Goal: Navigation & Orientation: Find specific page/section

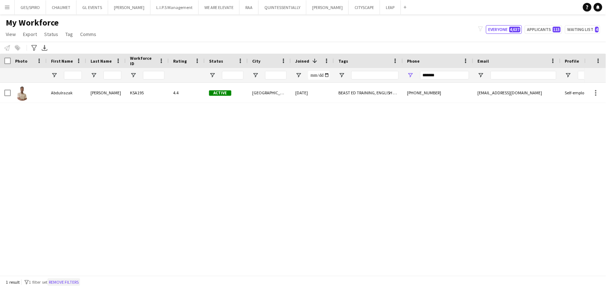
click at [73, 283] on button "Remove filters" at bounding box center [63, 282] width 33 height 8
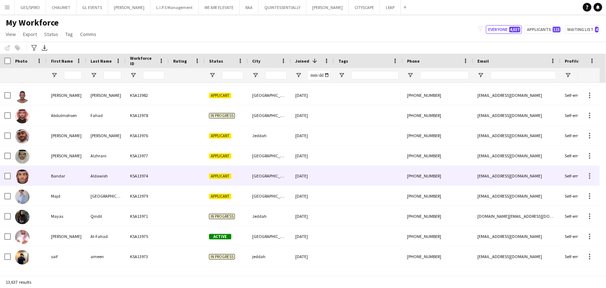
scroll to position [40, 0]
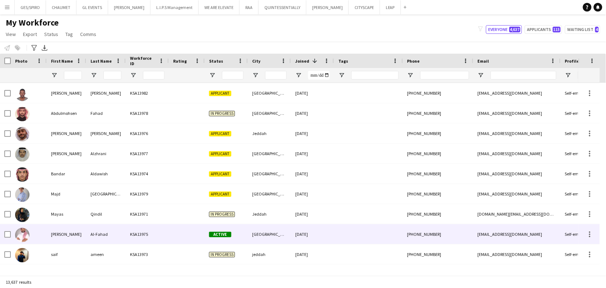
click at [58, 234] on div "[PERSON_NAME]" at bounding box center [67, 234] width 40 height 20
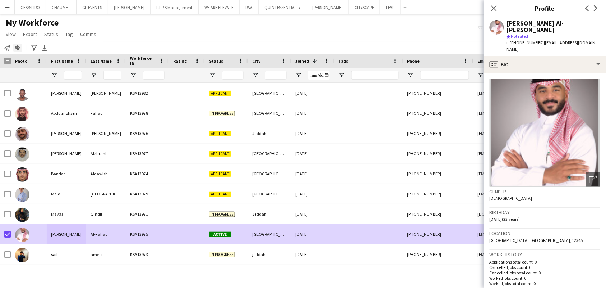
click at [20, 50] on icon "Add to tag" at bounding box center [18, 48] width 6 height 6
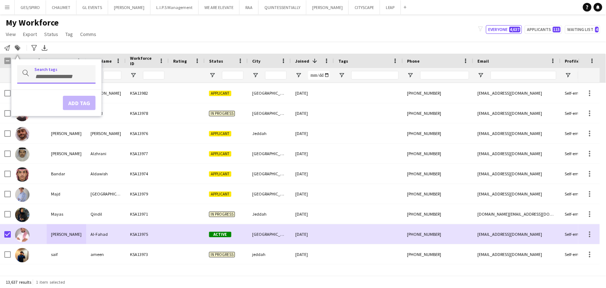
click at [56, 78] on div at bounding box center [56, 74] width 78 height 18
type input "******"
click at [51, 97] on div "ACTIVE - TO BE INTERVIEWED" at bounding box center [45, 94] width 78 height 17
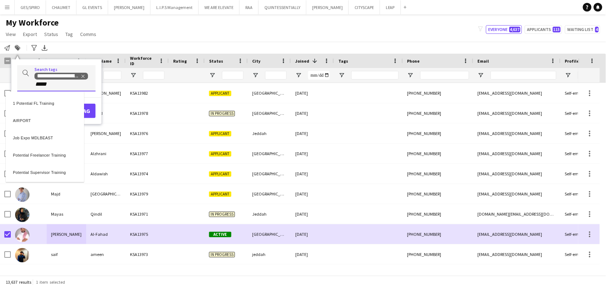
type input "*****"
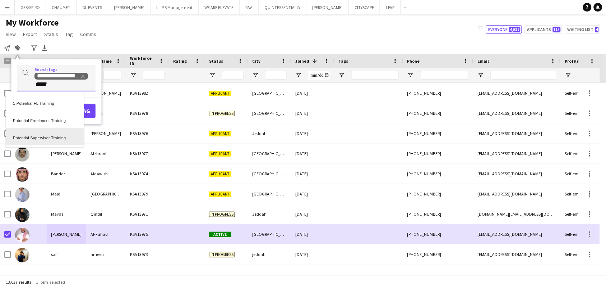
click at [69, 138] on div "Potential Supervisor Training" at bounding box center [45, 136] width 78 height 17
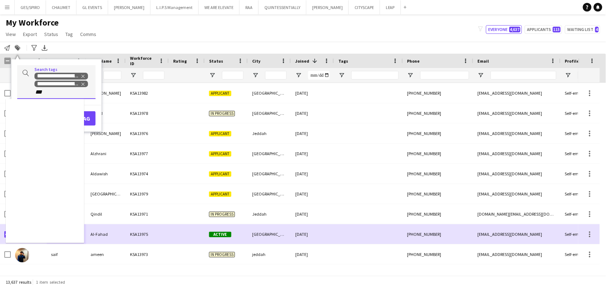
type input "****"
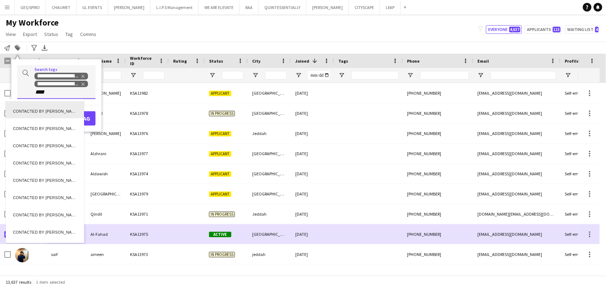
scroll to position [2, 0]
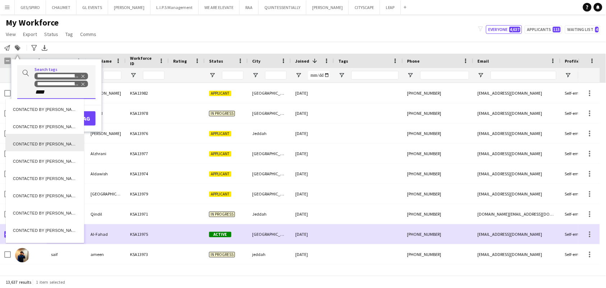
click at [63, 137] on div "CONTACTED BY [PERSON_NAME]" at bounding box center [45, 142] width 78 height 17
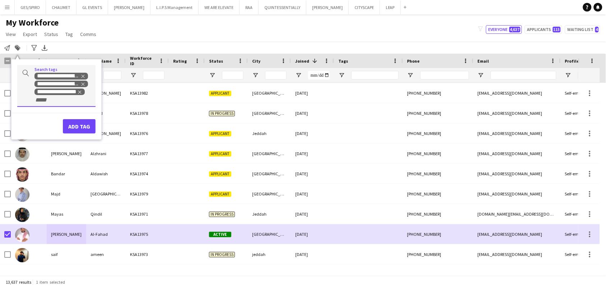
scroll to position [0, 0]
click at [82, 125] on button "Add tag" at bounding box center [79, 126] width 33 height 14
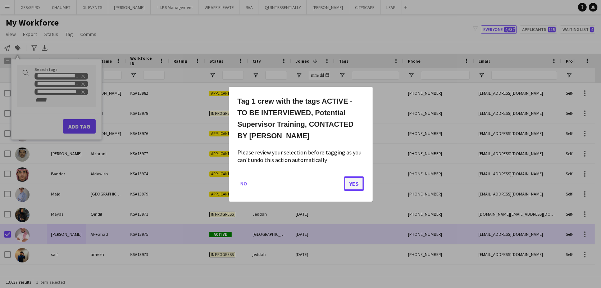
click at [356, 183] on button "Yes" at bounding box center [354, 183] width 20 height 14
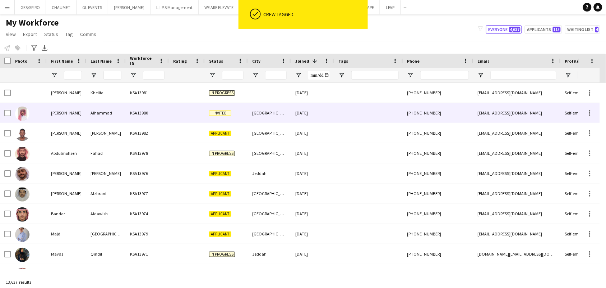
click at [248, 109] on div "[GEOGRAPHIC_DATA]" at bounding box center [269, 113] width 43 height 20
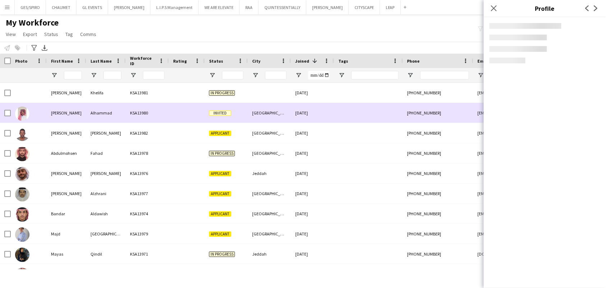
click at [326, 114] on div "[DATE]" at bounding box center [312, 113] width 43 height 20
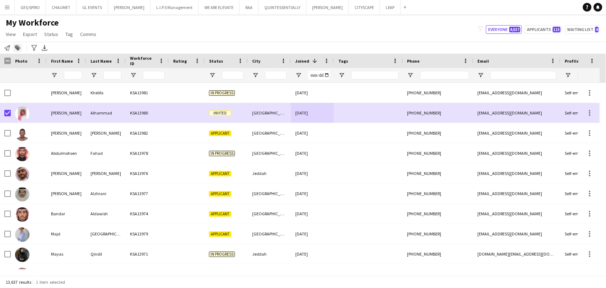
click at [19, 46] on icon at bounding box center [17, 47] width 5 height 4
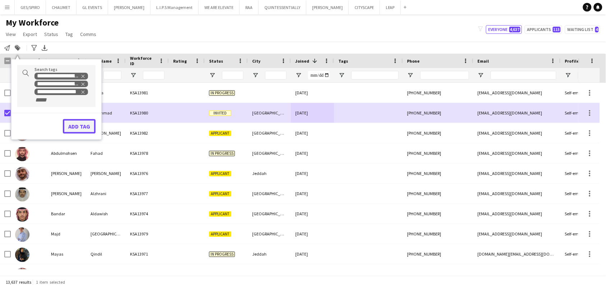
click at [78, 122] on button "Add tag" at bounding box center [79, 126] width 33 height 14
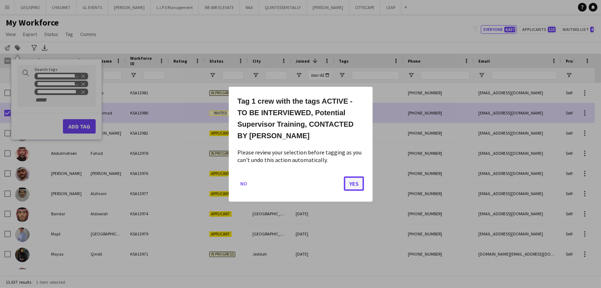
click at [361, 182] on button "Yes" at bounding box center [354, 183] width 20 height 14
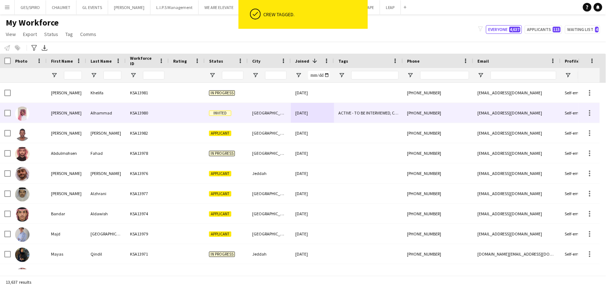
click at [405, 115] on div "[PHONE_NUMBER]" at bounding box center [438, 113] width 70 height 20
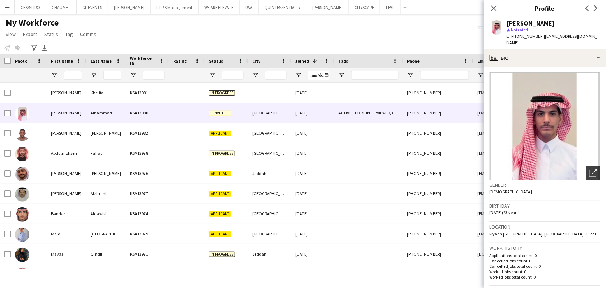
click at [590, 170] on div "Open photos pop-in" at bounding box center [593, 173] width 14 height 14
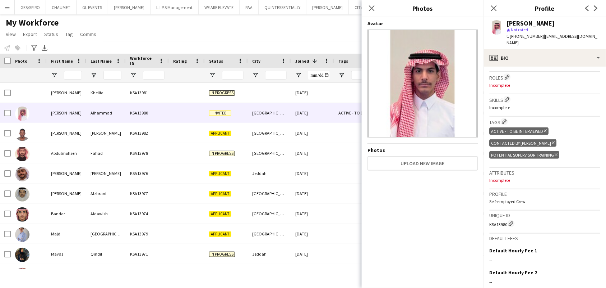
scroll to position [157, 0]
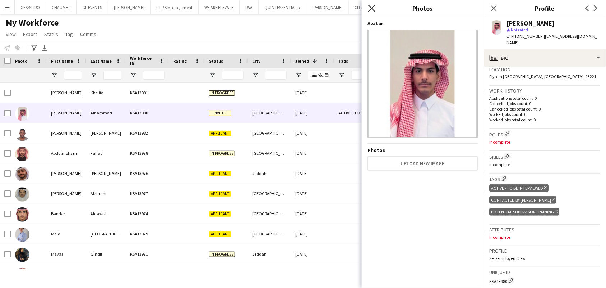
drag, startPoint x: 367, startPoint y: 5, endPoint x: 373, endPoint y: 8, distance: 6.6
click at [368, 5] on div "Close pop-in" at bounding box center [372, 8] width 20 height 17
click at [377, 11] on app-icon "Close pop-in" at bounding box center [372, 8] width 10 height 10
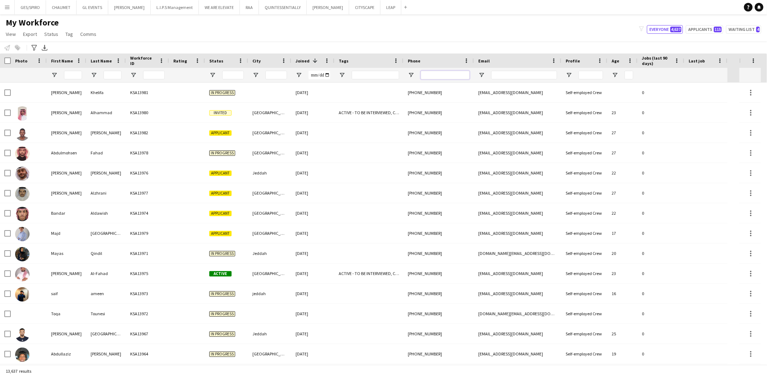
click at [444, 77] on input "Phone Filter Input" at bounding box center [445, 75] width 49 height 9
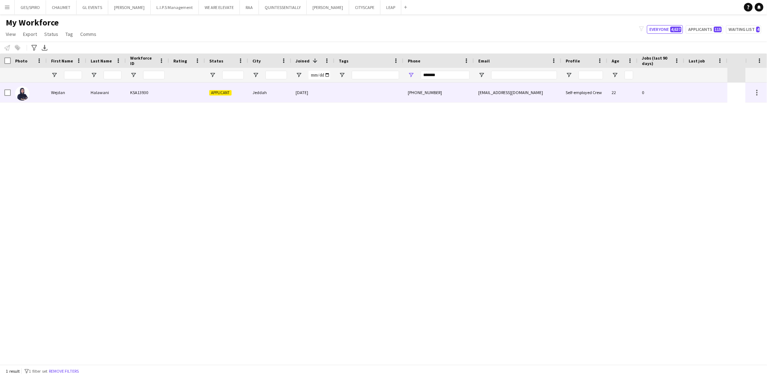
click at [416, 93] on div "[PHONE_NUMBER]" at bounding box center [438, 93] width 70 height 20
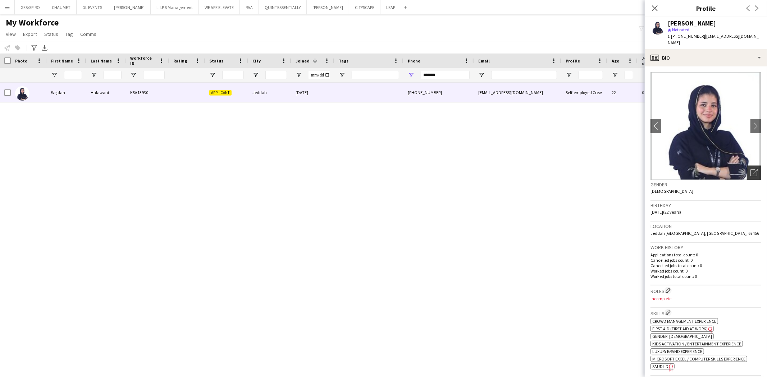
click at [606, 174] on icon "Open photos pop-in" at bounding box center [754, 173] width 8 height 8
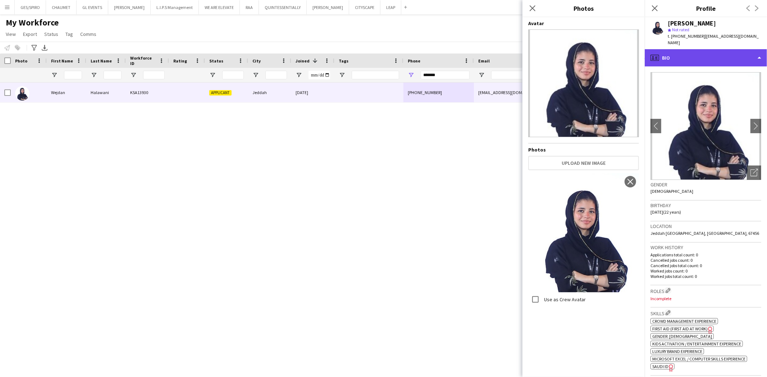
click at [606, 52] on div "profile Bio" at bounding box center [706, 57] width 122 height 17
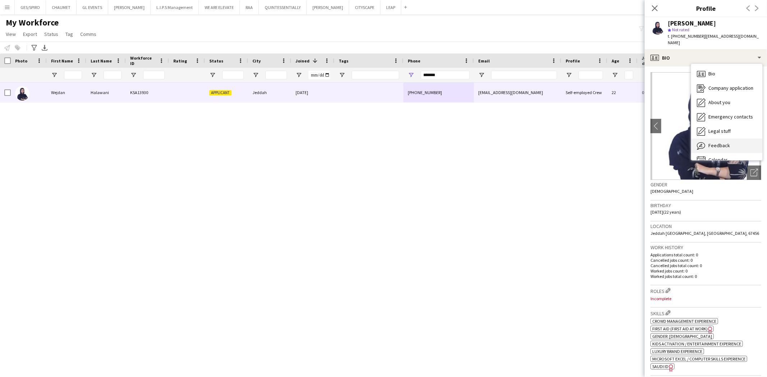
click at [606, 146] on div "Feedback Feedback" at bounding box center [726, 146] width 71 height 14
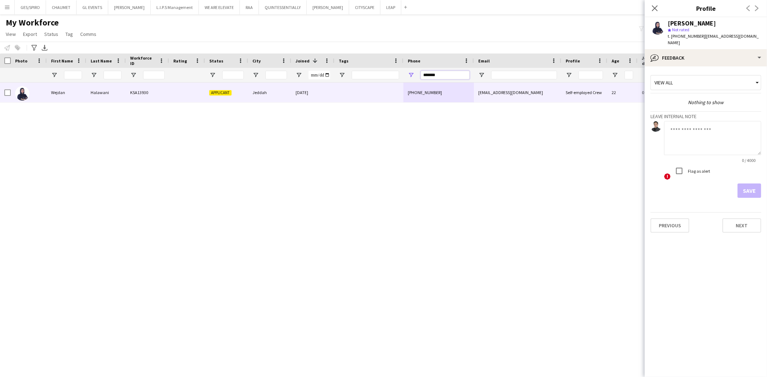
drag, startPoint x: 459, startPoint y: 77, endPoint x: 254, endPoint y: 105, distance: 206.4
click at [256, 103] on div "Workforce Details Photo First Name" at bounding box center [383, 209] width 767 height 311
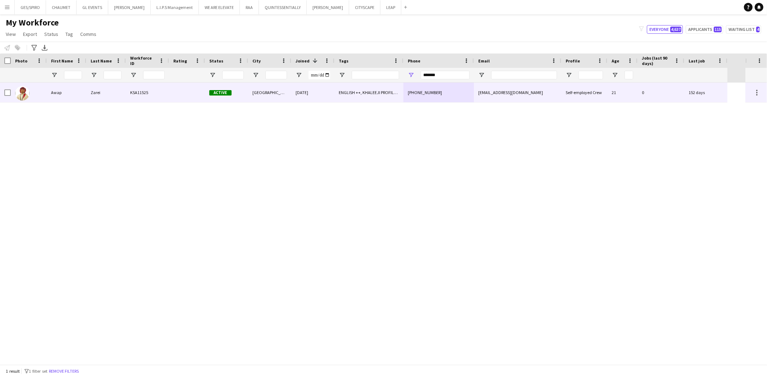
click at [247, 93] on div "Active" at bounding box center [226, 93] width 43 height 20
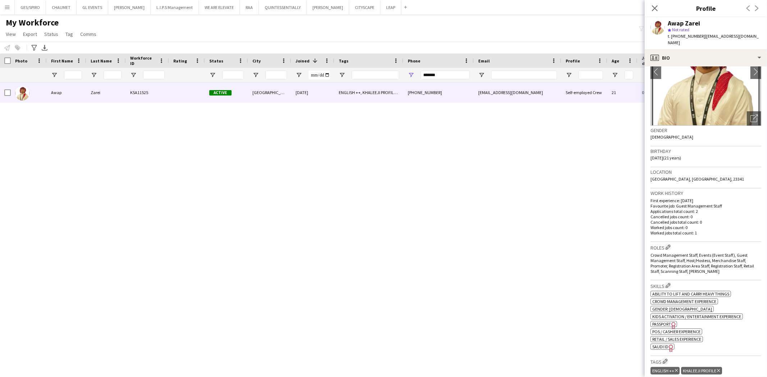
scroll to position [40, 0]
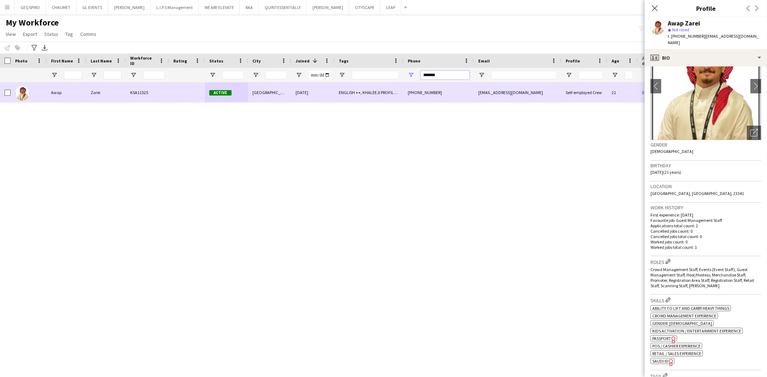
drag, startPoint x: 454, startPoint y: 77, endPoint x: 366, endPoint y: 85, distance: 89.1
click at [367, 84] on div "Workforce Details Photo First Name" at bounding box center [383, 209] width 767 height 311
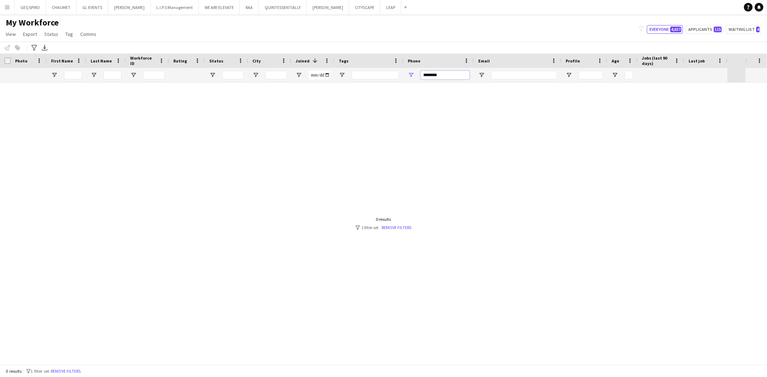
type input "*******"
drag, startPoint x: 440, startPoint y: 76, endPoint x: 403, endPoint y: 80, distance: 38.0
click at [404, 80] on div "*******" at bounding box center [438, 75] width 70 height 14
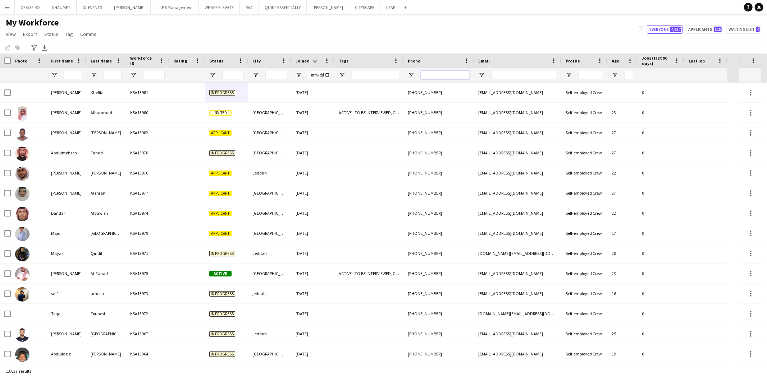
click at [432, 73] on input "Phone Filter Input" at bounding box center [445, 75] width 49 height 9
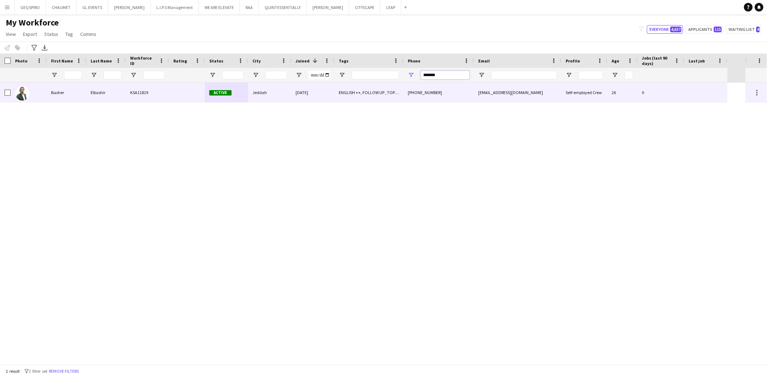
type input "*******"
click at [372, 90] on div "ENGLISH ++, FOLLOW UP , TOP PROMOTER, TOP [PERSON_NAME]" at bounding box center [368, 93] width 69 height 20
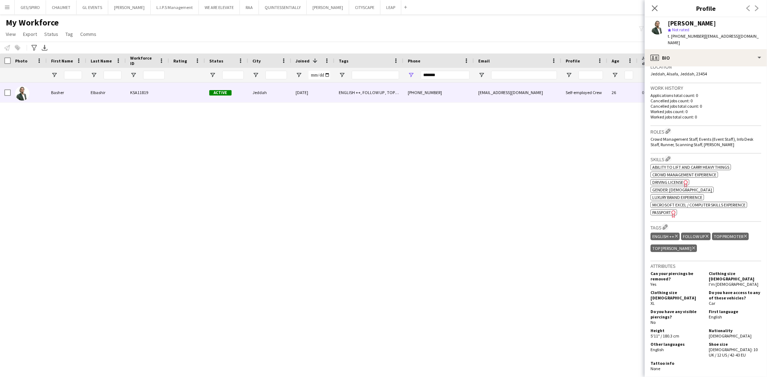
scroll to position [0, 0]
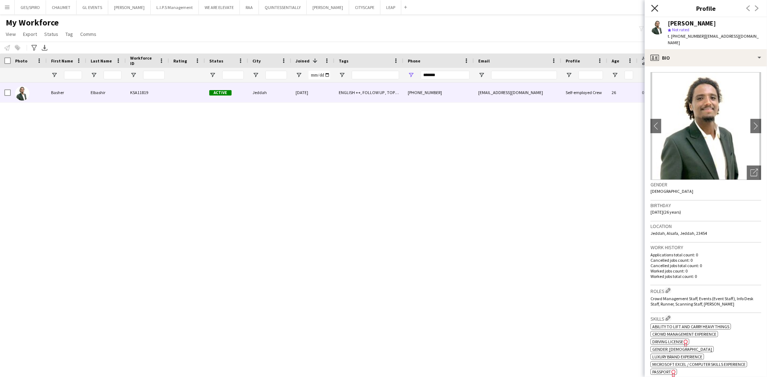
click at [606, 5] on icon "Close pop-in" at bounding box center [654, 8] width 7 height 7
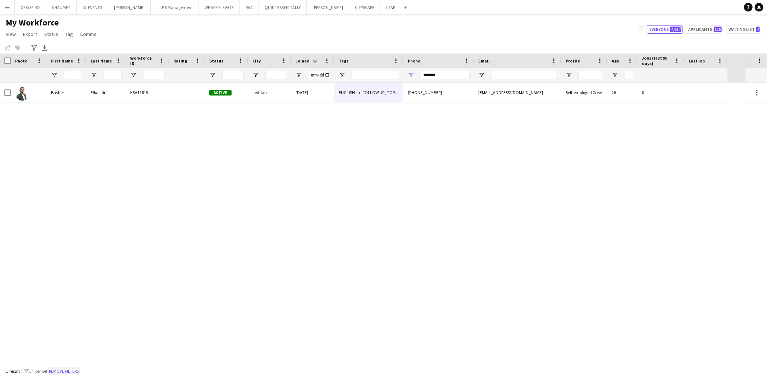
click at [74, 287] on button "Remove filters" at bounding box center [63, 372] width 33 height 8
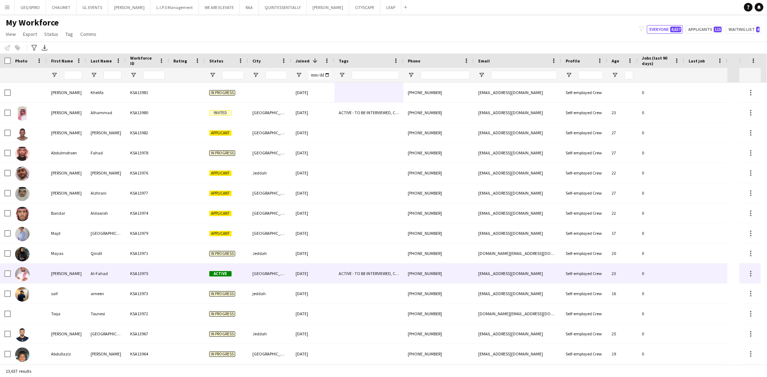
click at [184, 279] on div at bounding box center [187, 274] width 36 height 20
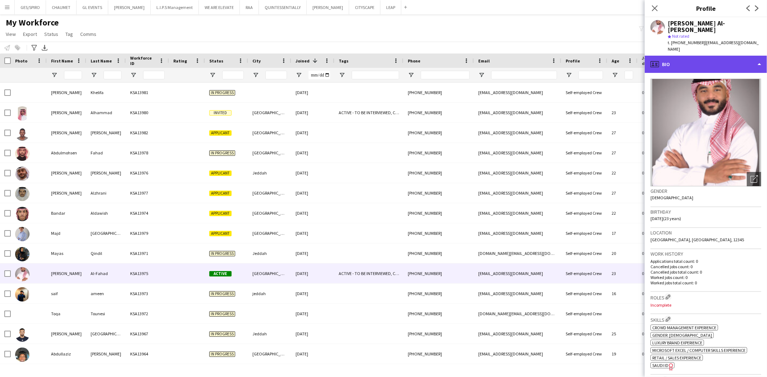
click at [606, 56] on div "profile Bio" at bounding box center [706, 64] width 122 height 17
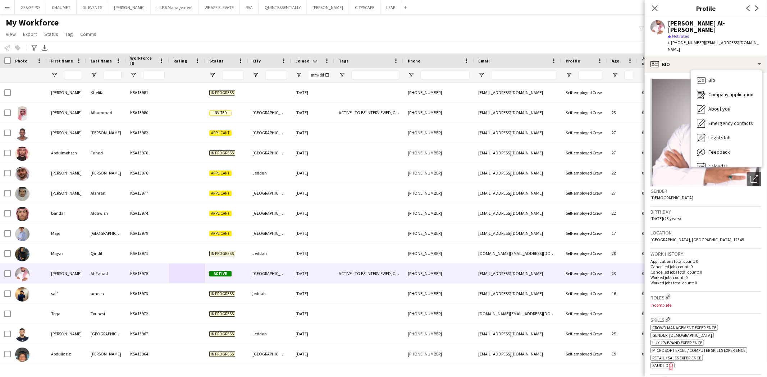
click at [606, 40] on span "t. [PHONE_NUMBER]" at bounding box center [686, 42] width 37 height 5
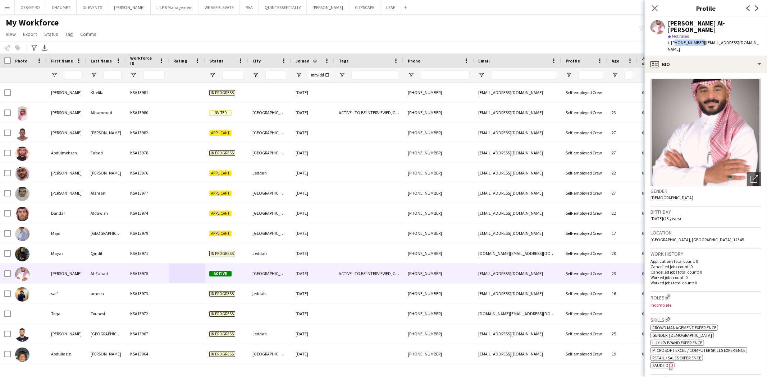
drag, startPoint x: 673, startPoint y: 35, endPoint x: 699, endPoint y: 35, distance: 25.5
click at [606, 40] on span "t. [PHONE_NUMBER]" at bounding box center [686, 42] width 37 height 5
copy span "966545169442"
drag, startPoint x: 702, startPoint y: 37, endPoint x: 759, endPoint y: 37, distance: 57.2
click at [606, 37] on app-profile-header "[PERSON_NAME]-[PERSON_NAME] star Not rated t. [PHONE_NUMBER] | [EMAIL_ADDRESS][…" at bounding box center [706, 36] width 122 height 38
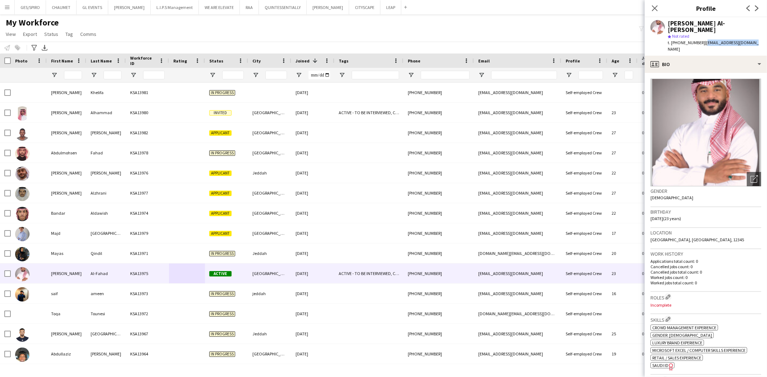
copy span "[EMAIL_ADDRESS][DOMAIN_NAME]"
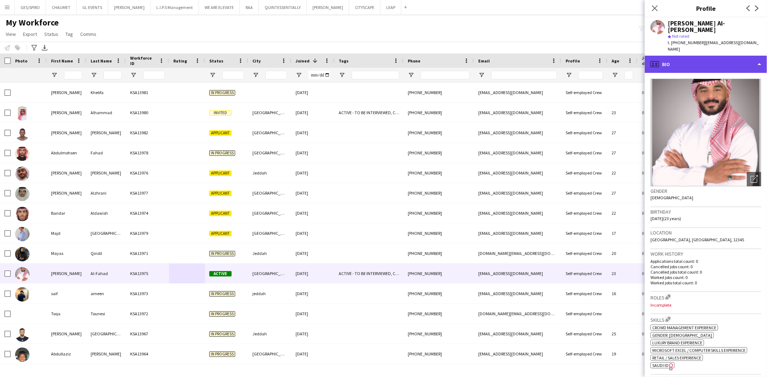
click at [606, 56] on div "profile Bio" at bounding box center [706, 64] width 122 height 17
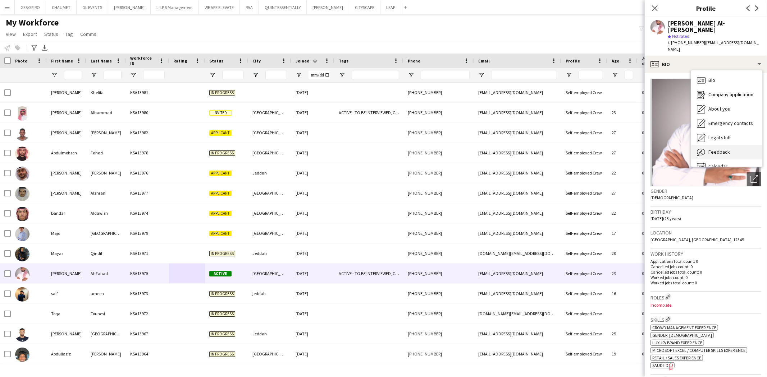
click at [606, 149] on span "Feedback" at bounding box center [719, 152] width 22 height 6
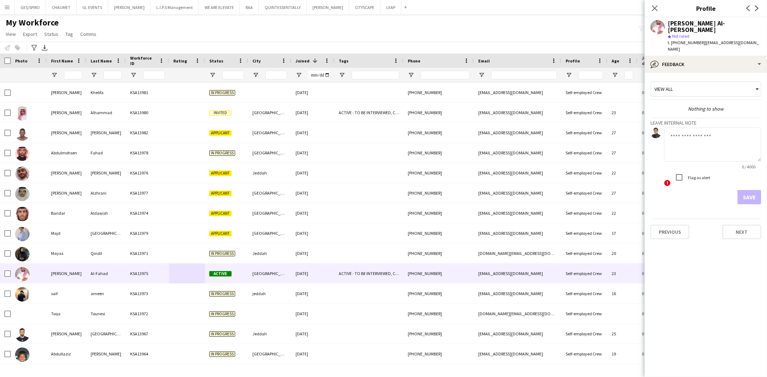
click at [606, 130] on textarea at bounding box center [712, 145] width 97 height 34
type textarea "**********"
click at [606, 190] on button "Save" at bounding box center [749, 197] width 24 height 14
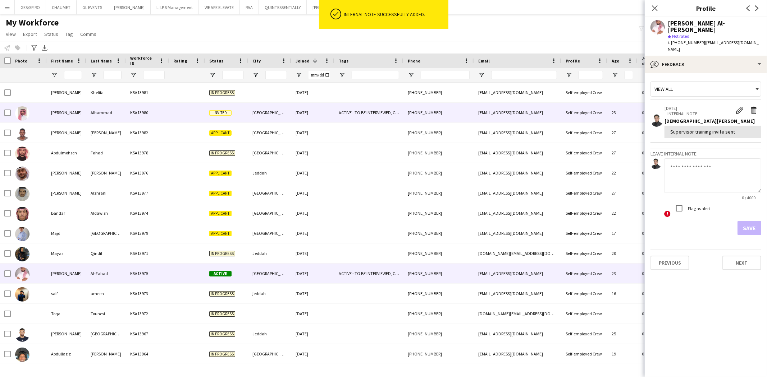
click at [193, 106] on div at bounding box center [187, 113] width 36 height 20
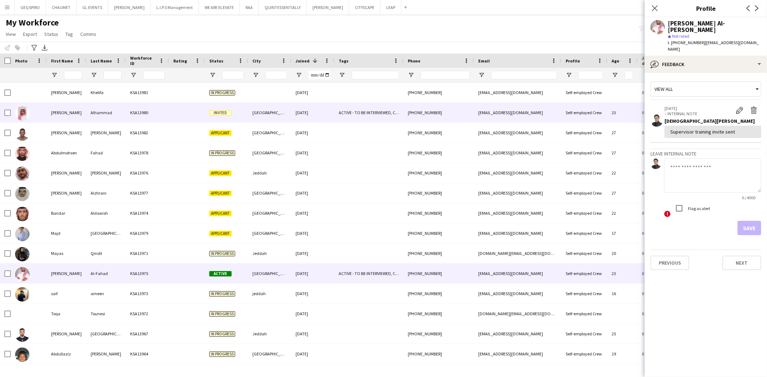
click at [606, 153] on app-crew-profile "Close pop-in Profile Previous Next [PERSON_NAME] Al-[PERSON_NAME] star Not rate…" at bounding box center [706, 188] width 122 height 377
click at [606, 158] on app-crew-profile "Close pop-in Profile Previous Next [PERSON_NAME] Al-[PERSON_NAME] star Not rate…" at bounding box center [706, 188] width 122 height 377
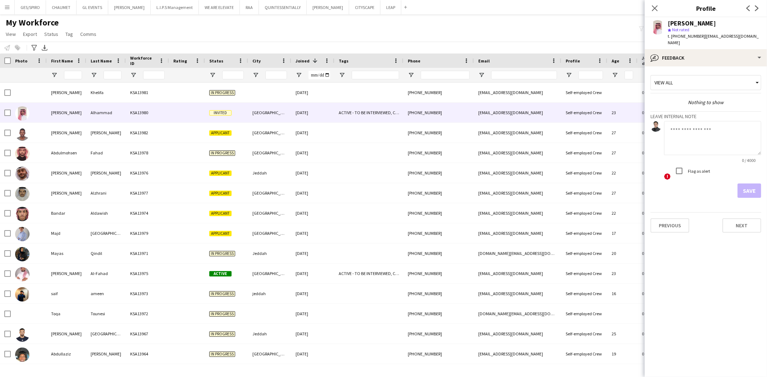
click at [606, 121] on textarea at bounding box center [712, 138] width 97 height 34
paste textarea "**********"
type textarea "**********"
click at [606, 174] on form "**********" at bounding box center [705, 159] width 111 height 77
click at [606, 184] on button "Save" at bounding box center [749, 191] width 24 height 14
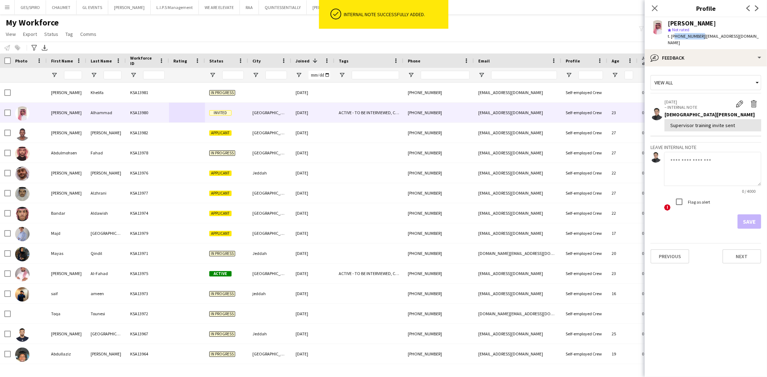
drag, startPoint x: 673, startPoint y: 35, endPoint x: 699, endPoint y: 37, distance: 26.4
click at [606, 37] on span "t. [PHONE_NUMBER]" at bounding box center [686, 35] width 37 height 5
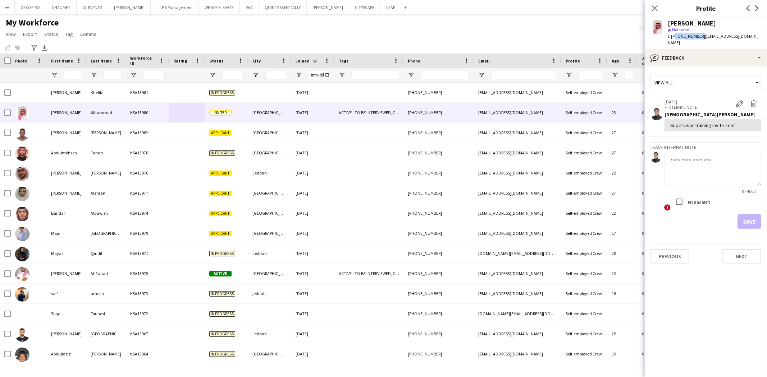
copy span "966546773348"
drag, startPoint x: 701, startPoint y: 36, endPoint x: 753, endPoint y: 38, distance: 52.2
click at [606, 38] on div "[PERSON_NAME] star Not rated t. [PHONE_NUMBER] | [EMAIL_ADDRESS][DOMAIN_NAME]" at bounding box center [706, 33] width 122 height 32
copy span "[EMAIL_ADDRESS][DOMAIN_NAME]"
